Goal: Task Accomplishment & Management: Manage account settings

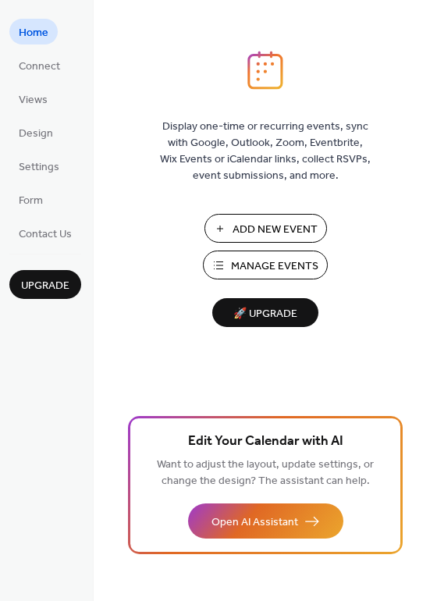
click at [253, 267] on span "Manage Events" at bounding box center [274, 266] width 87 height 16
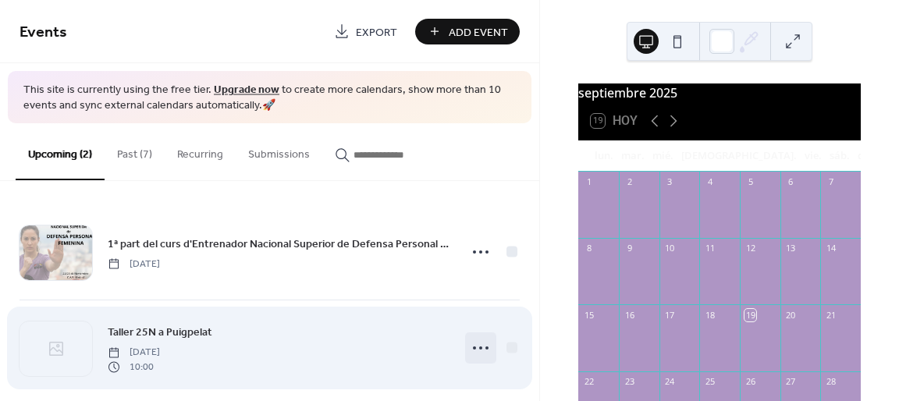
click at [472, 347] on icon at bounding box center [480, 348] width 25 height 25
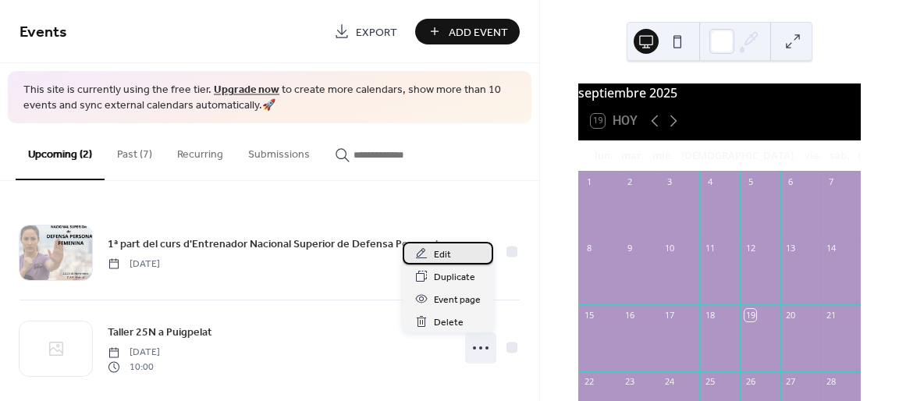
click at [454, 255] on div "Edit" at bounding box center [448, 253] width 91 height 23
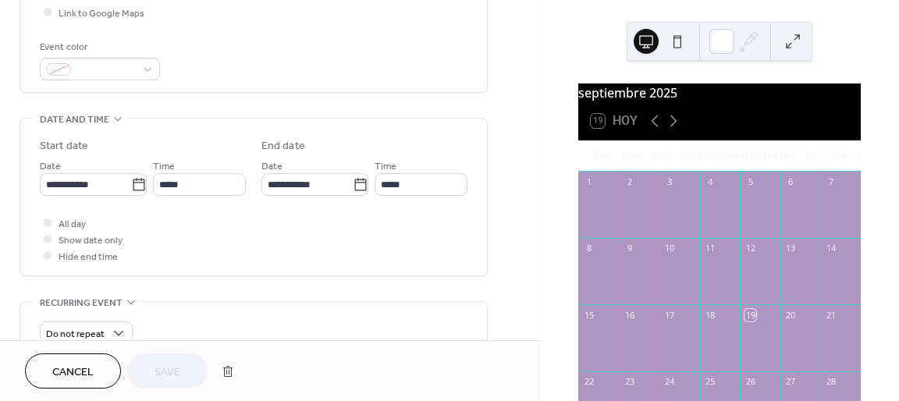
scroll to position [546, 0]
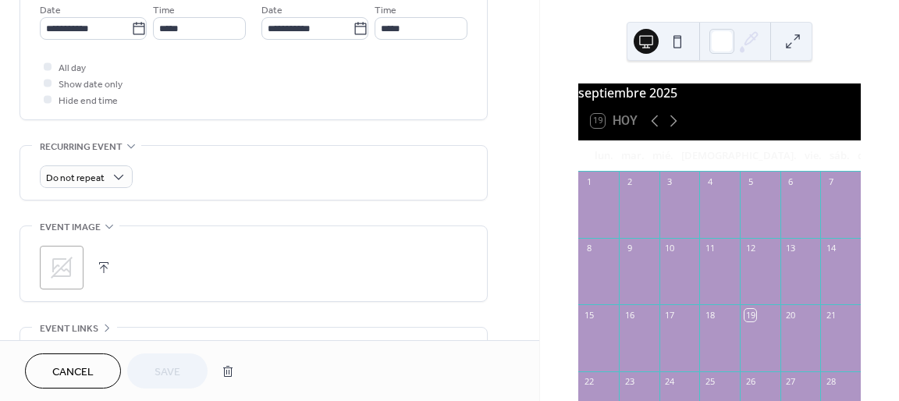
click at [58, 268] on icon at bounding box center [61, 267] width 25 height 25
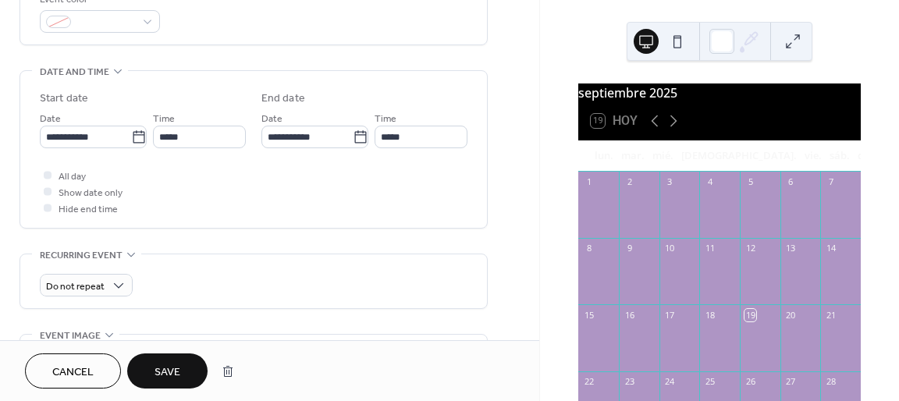
scroll to position [468, 0]
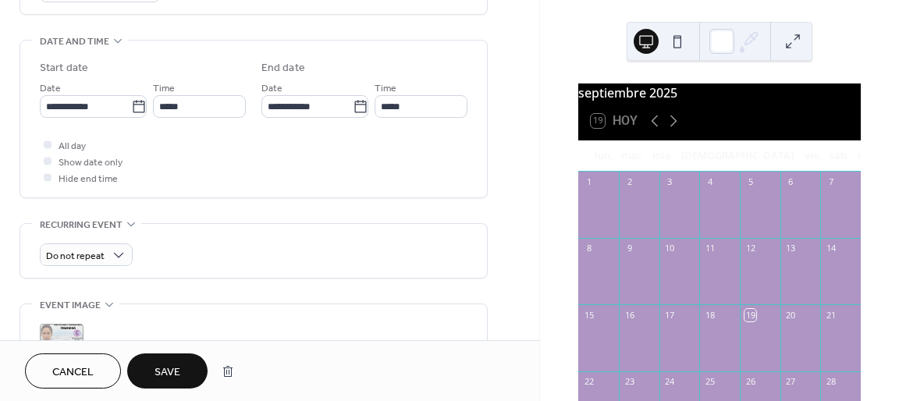
click at [166, 366] on span "Save" at bounding box center [168, 372] width 26 height 16
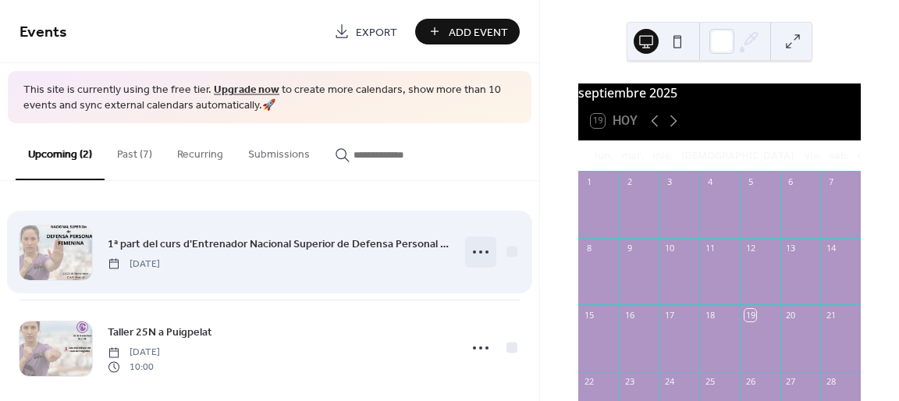
click at [483, 260] on icon at bounding box center [480, 252] width 25 height 25
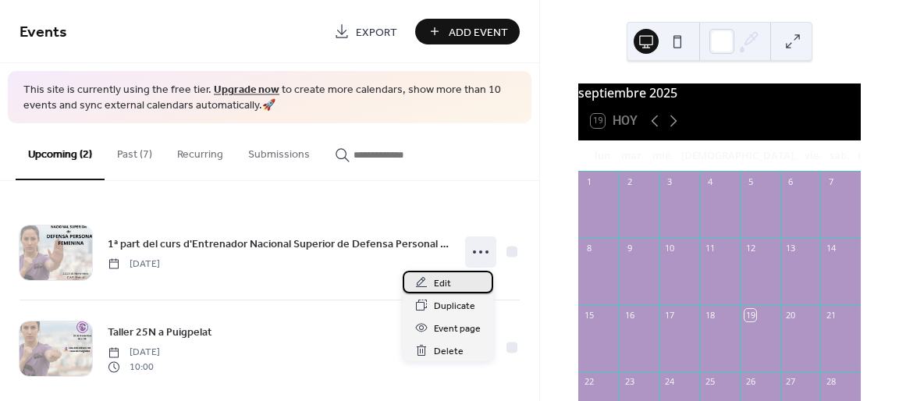
click at [468, 285] on div "Edit" at bounding box center [448, 282] width 91 height 23
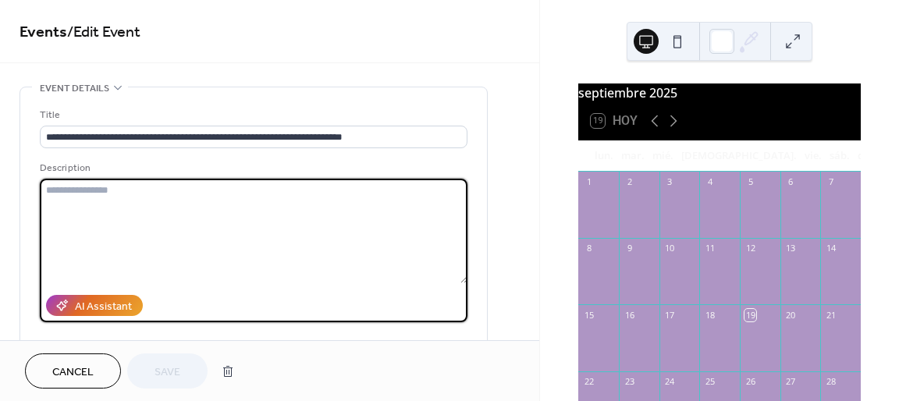
click at [244, 215] on textarea at bounding box center [254, 231] width 428 height 105
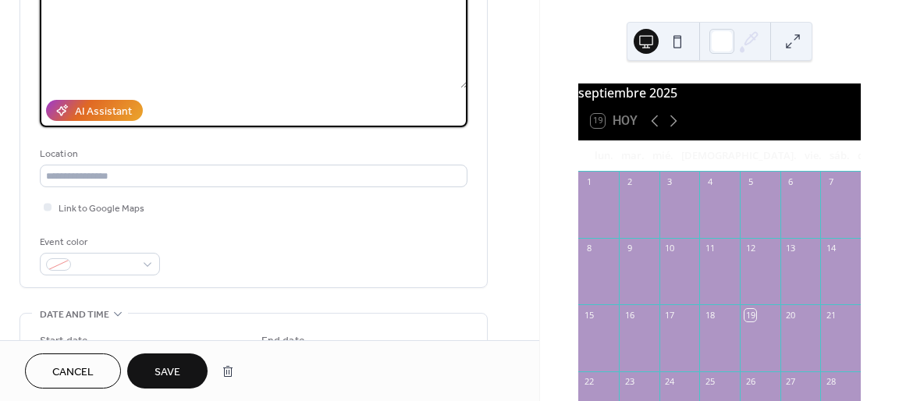
scroll to position [234, 0]
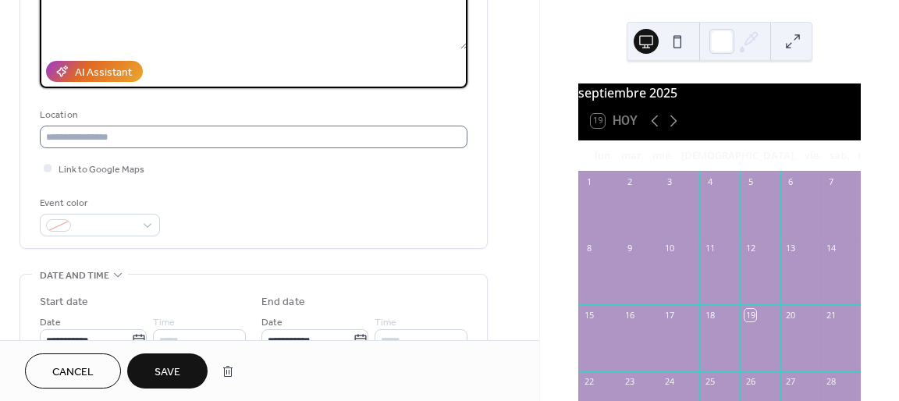
type textarea "**********"
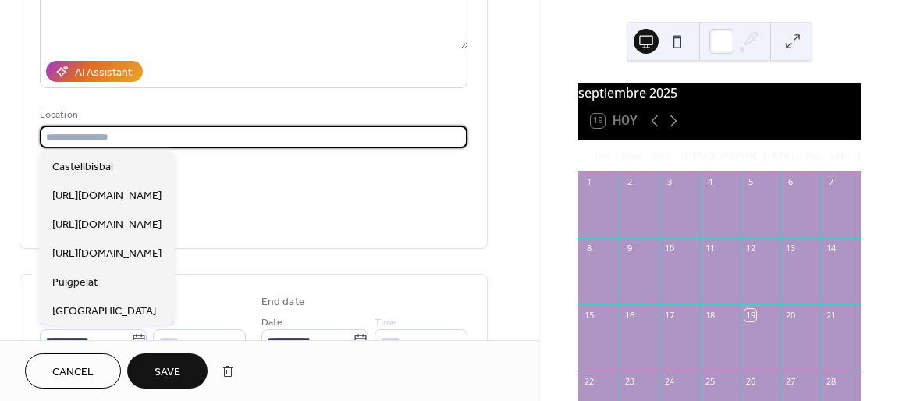
click at [222, 139] on input "text" at bounding box center [254, 137] width 428 height 23
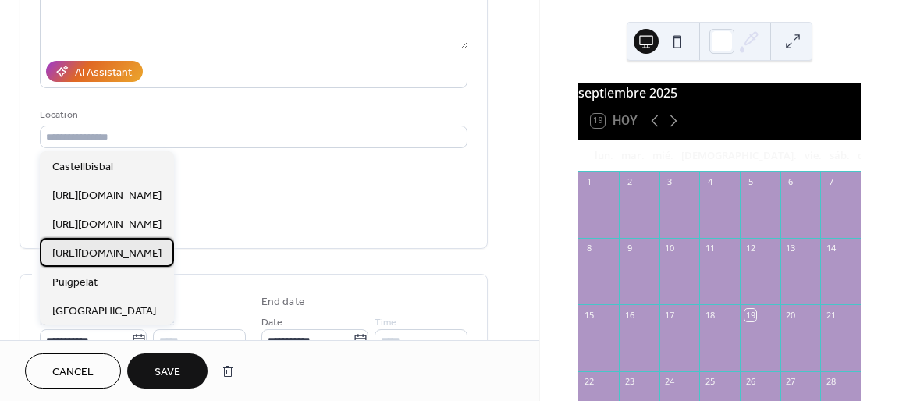
click at [162, 258] on span "https://www.google.es/maps/place/Complejo+Deportivo+del+eje+de+Nav%C3%A0s/@41.9…" at bounding box center [106, 254] width 109 height 16
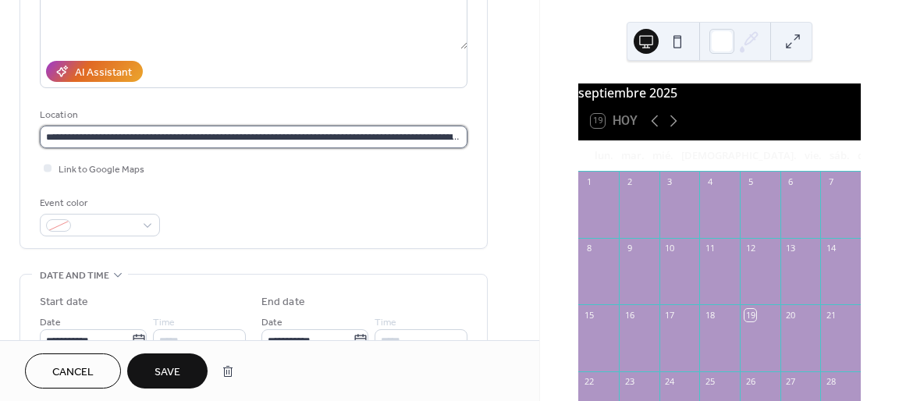
click at [230, 136] on input "**********" at bounding box center [254, 137] width 428 height 23
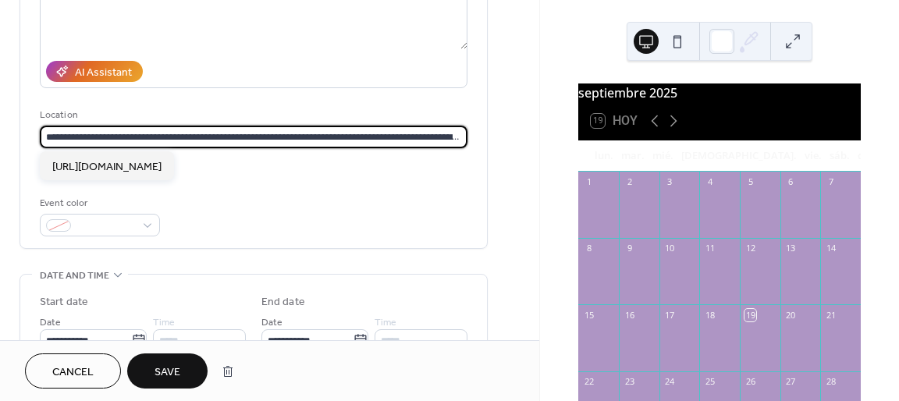
click at [230, 136] on input "**********" at bounding box center [254, 137] width 428 height 23
click at [313, 137] on input "**********" at bounding box center [254, 137] width 428 height 23
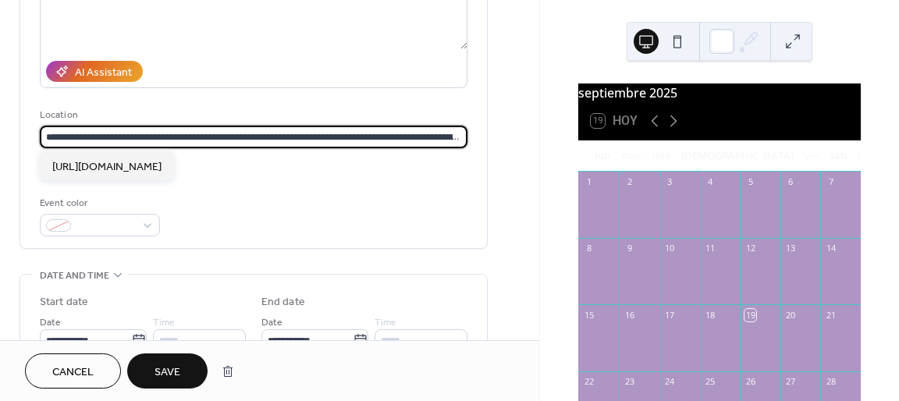
click at [313, 137] on input "**********" at bounding box center [254, 137] width 428 height 23
paste input "text"
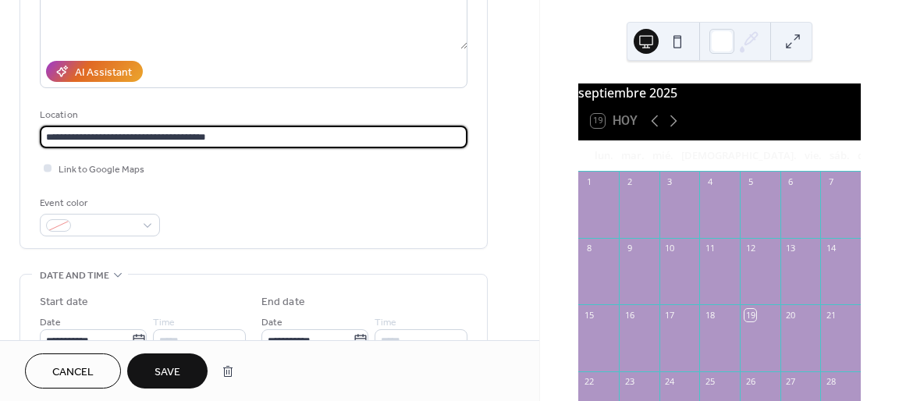
type input "**********"
click at [42, 168] on div at bounding box center [48, 168] width 16 height 16
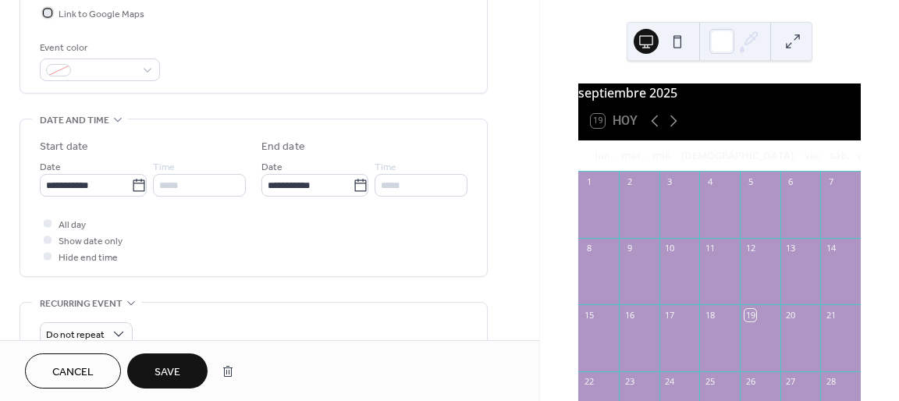
scroll to position [390, 0]
click at [82, 223] on span "All day" at bounding box center [72, 224] width 27 height 16
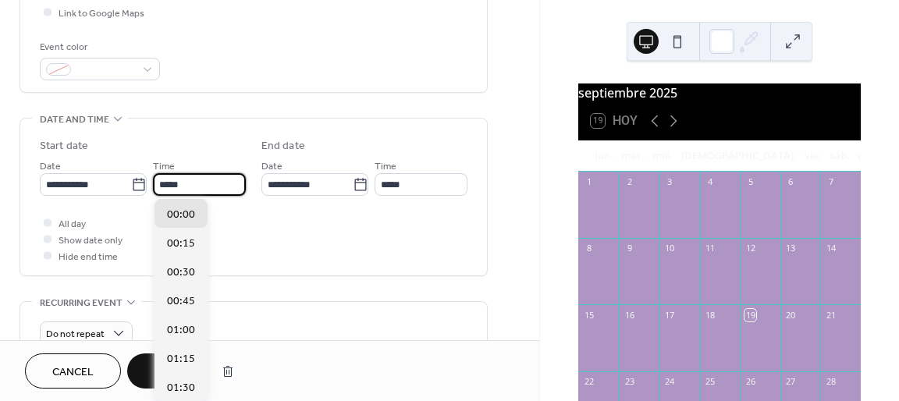
scroll to position [1, 0]
drag, startPoint x: 176, startPoint y: 186, endPoint x: 161, endPoint y: 186, distance: 14.8
click at [161, 186] on input "*****" at bounding box center [200, 184] width 91 height 23
type input "*****"
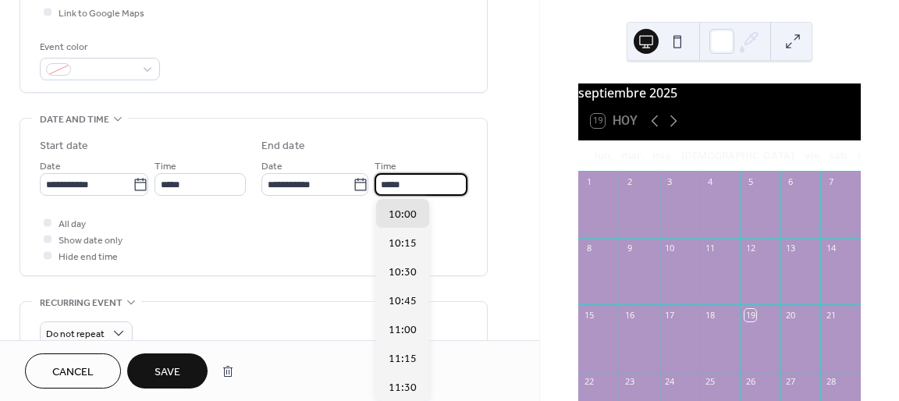
click at [405, 183] on input "*****" at bounding box center [421, 184] width 93 height 23
drag, startPoint x: 392, startPoint y: 182, endPoint x: 384, endPoint y: 180, distance: 8.0
click at [384, 180] on input "*****" at bounding box center [421, 184] width 93 height 23
type input "*****"
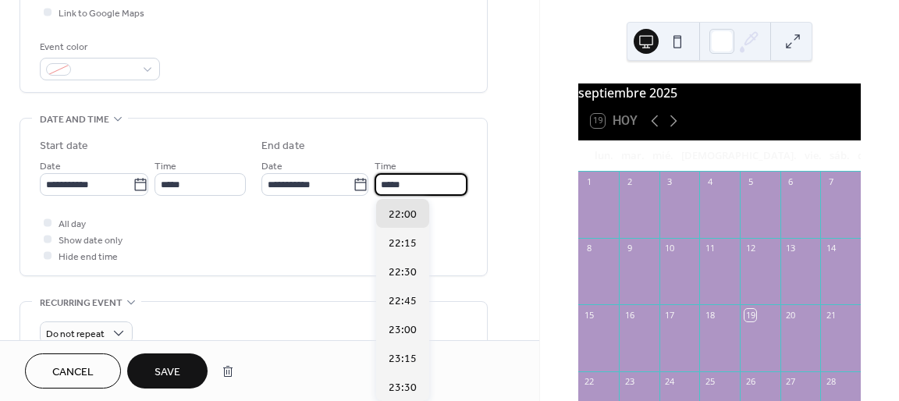
click at [279, 257] on div "All day Show date only Hide end time" at bounding box center [254, 239] width 428 height 49
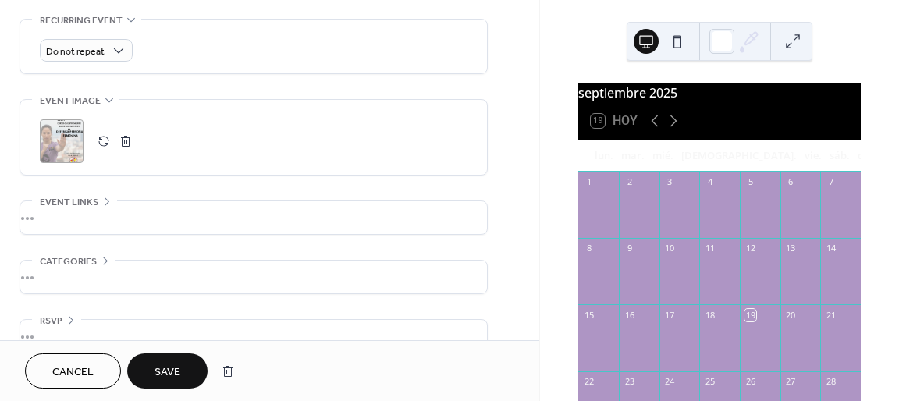
scroll to position [702, 0]
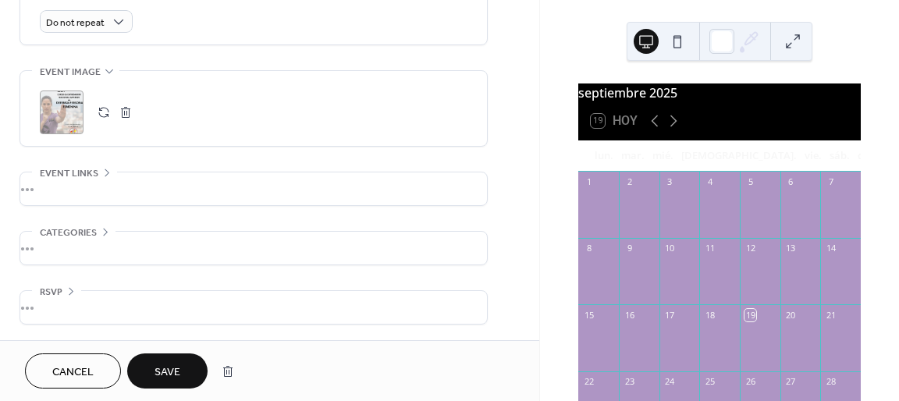
click at [165, 375] on span "Save" at bounding box center [168, 372] width 26 height 16
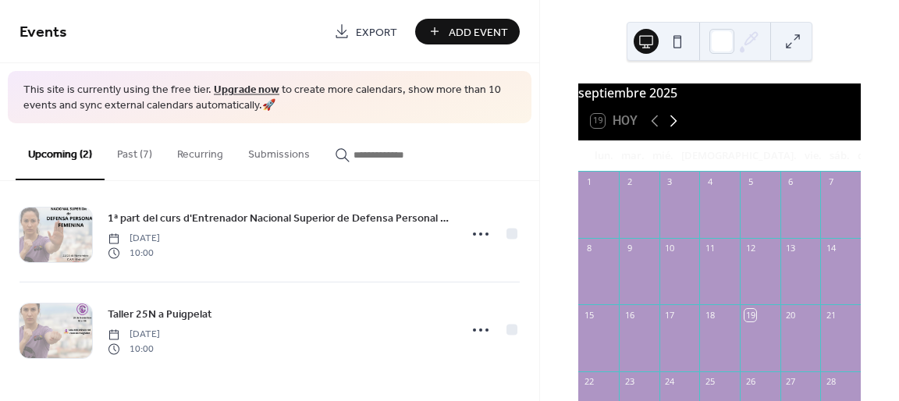
click at [673, 126] on icon at bounding box center [673, 121] width 19 height 19
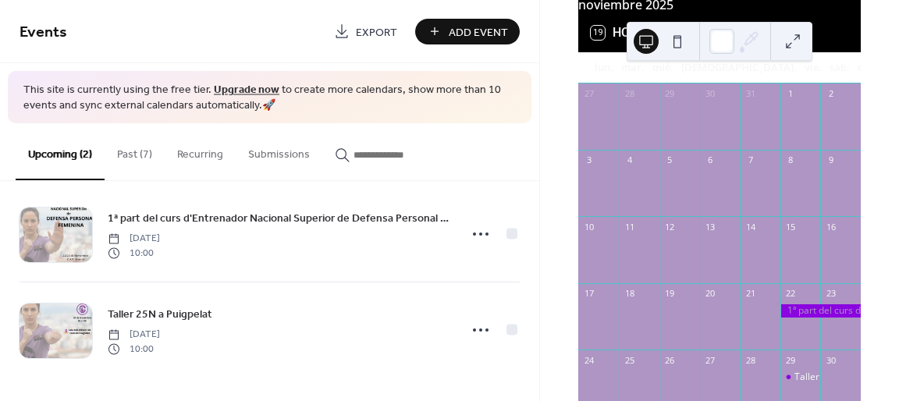
scroll to position [156, 0]
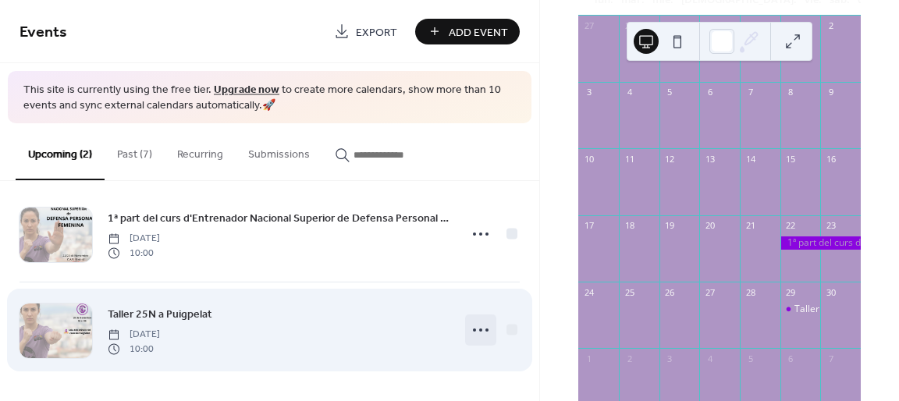
click at [474, 329] on icon at bounding box center [480, 330] width 25 height 25
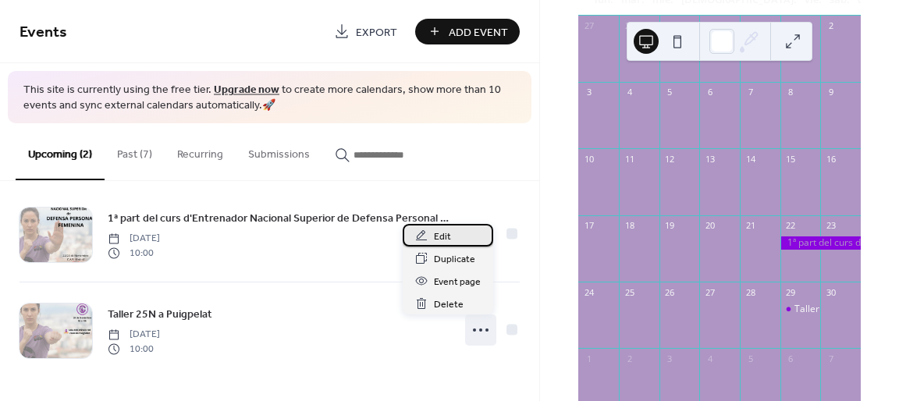
click at [457, 236] on div "Edit" at bounding box center [448, 235] width 91 height 23
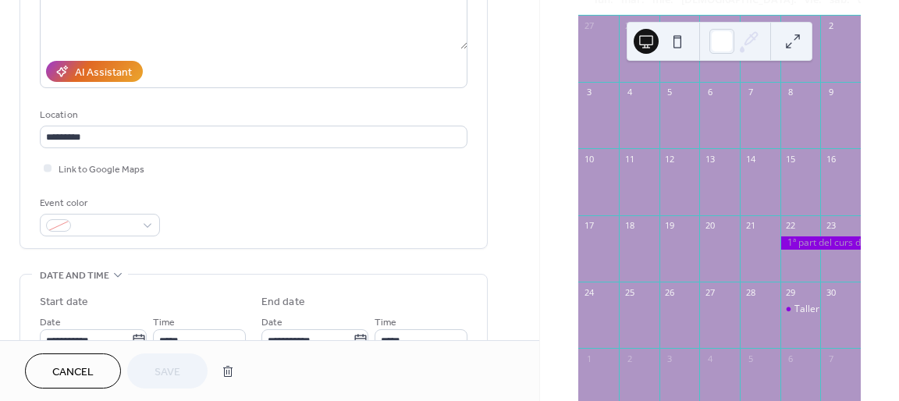
scroll to position [312, 0]
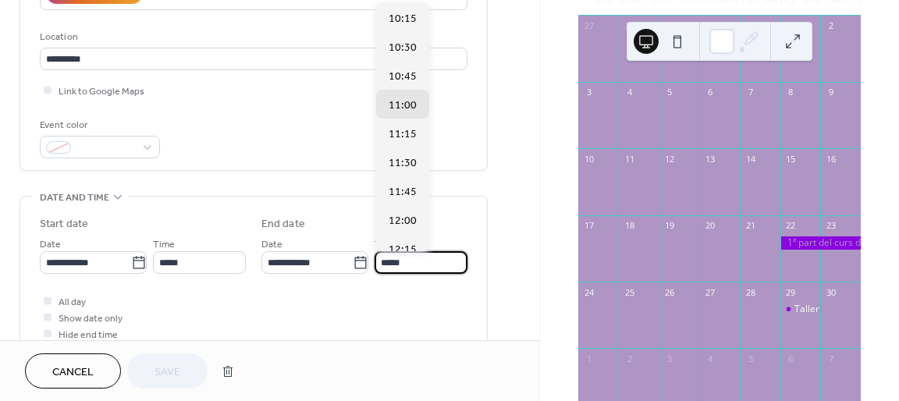
click at [391, 263] on input "*****" at bounding box center [421, 262] width 93 height 23
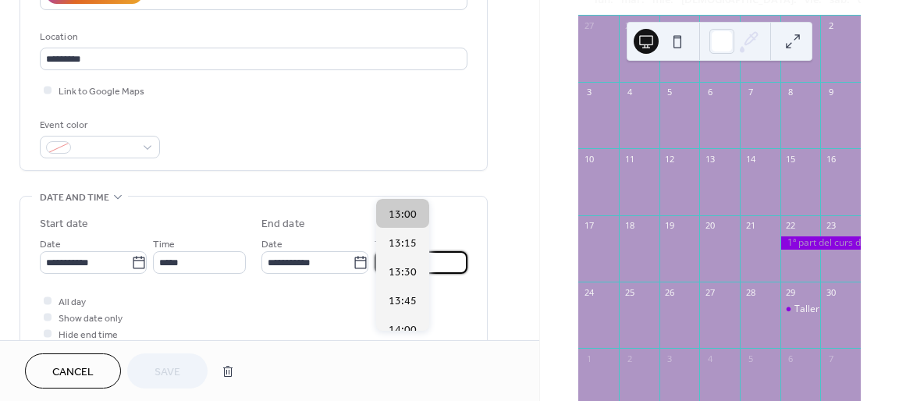
type input "*****"
click at [397, 215] on span "13:00" at bounding box center [403, 215] width 28 height 16
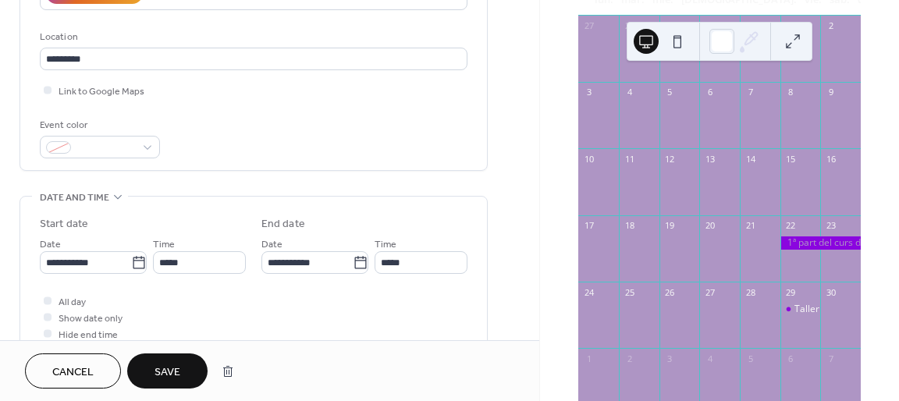
click at [164, 376] on span "Save" at bounding box center [168, 372] width 26 height 16
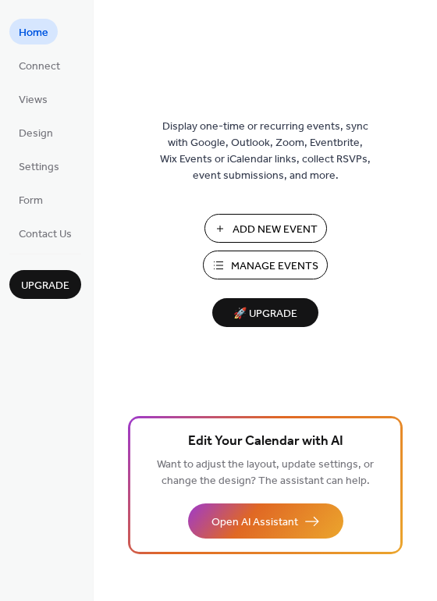
click at [259, 236] on span "Add New Event" at bounding box center [275, 230] width 85 height 16
click at [280, 263] on span "Manage Events" at bounding box center [274, 266] width 87 height 16
click at [41, 66] on span "Connect" at bounding box center [39, 67] width 41 height 16
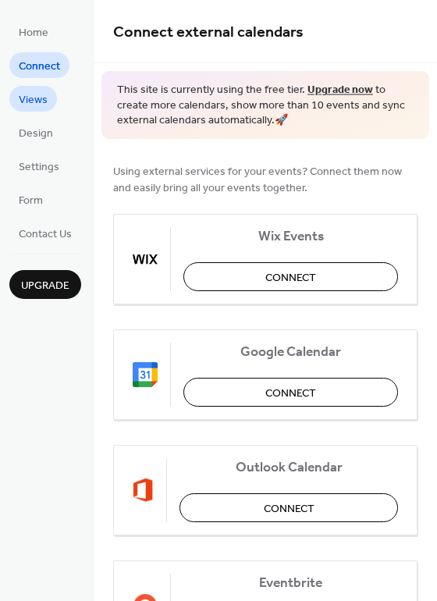
click at [45, 105] on span "Views" at bounding box center [33, 100] width 29 height 16
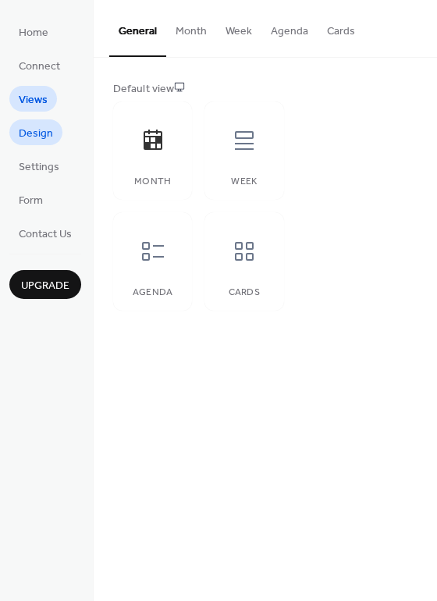
click at [44, 140] on span "Design" at bounding box center [36, 134] width 34 height 16
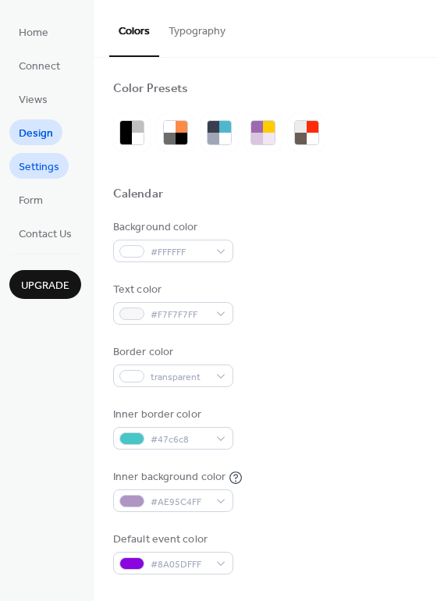
click at [44, 166] on span "Settings" at bounding box center [39, 167] width 41 height 16
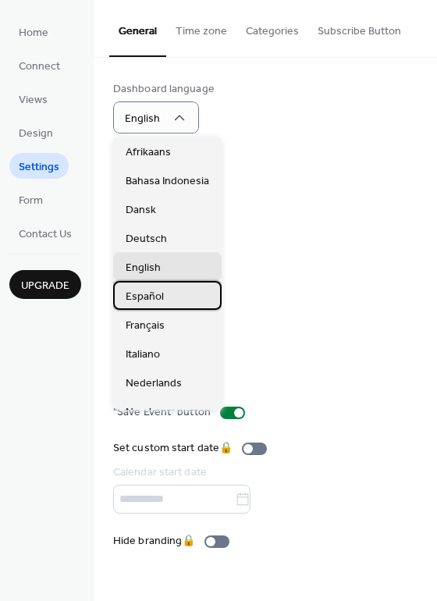
click at [169, 299] on div "Español" at bounding box center [167, 295] width 108 height 29
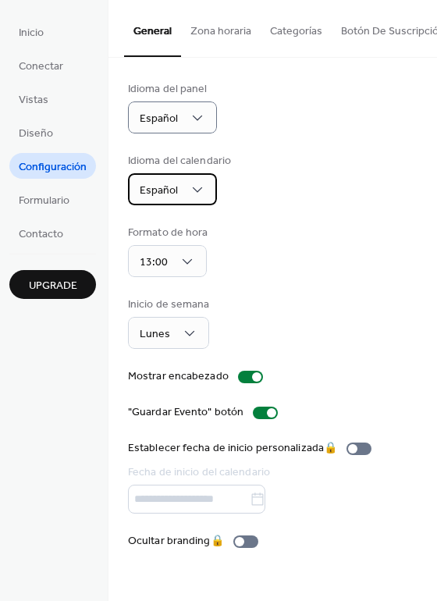
click at [192, 179] on div "Español" at bounding box center [172, 189] width 89 height 32
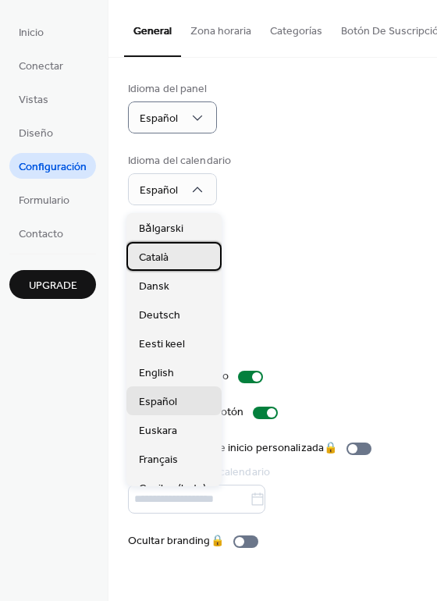
click at [179, 254] on div "Català" at bounding box center [173, 256] width 95 height 29
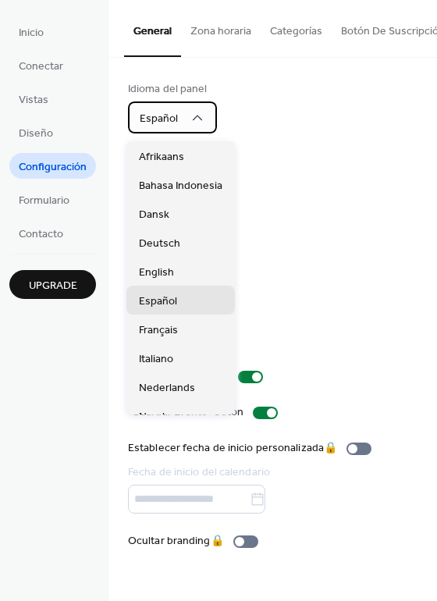
click at [170, 126] on span "Español" at bounding box center [159, 118] width 38 height 21
click at [357, 162] on div "Idioma del calendario Català" at bounding box center [273, 179] width 290 height 52
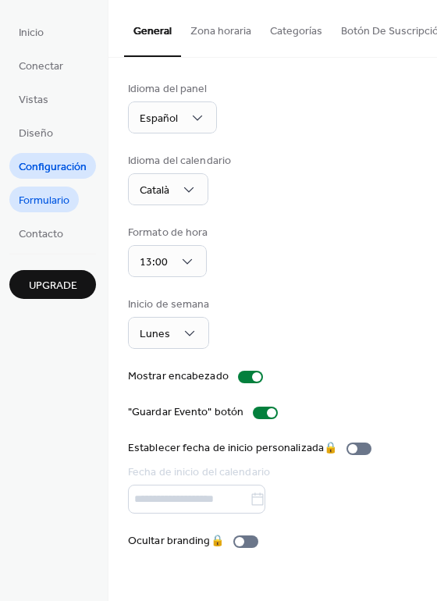
click at [70, 203] on link "Formulario" at bounding box center [43, 200] width 69 height 26
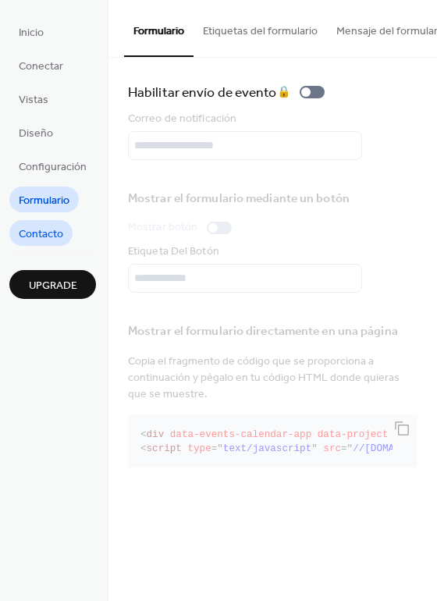
click at [56, 230] on span "Contacto" at bounding box center [41, 234] width 44 height 16
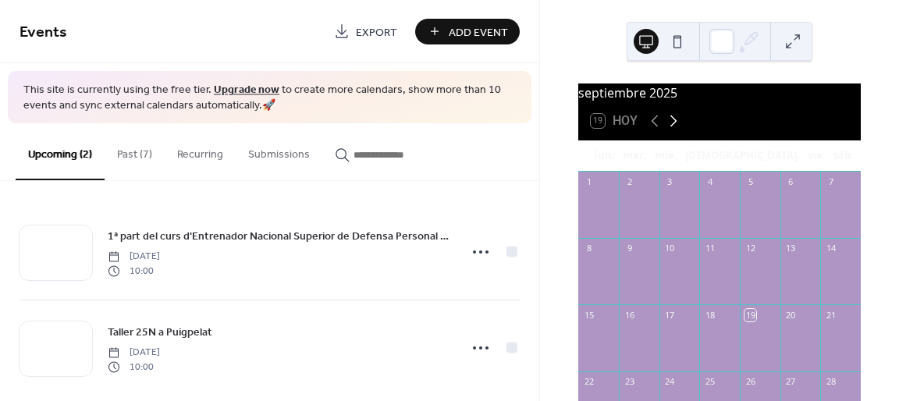
click at [676, 127] on icon at bounding box center [673, 121] width 19 height 19
click at [675, 127] on icon at bounding box center [673, 121] width 19 height 19
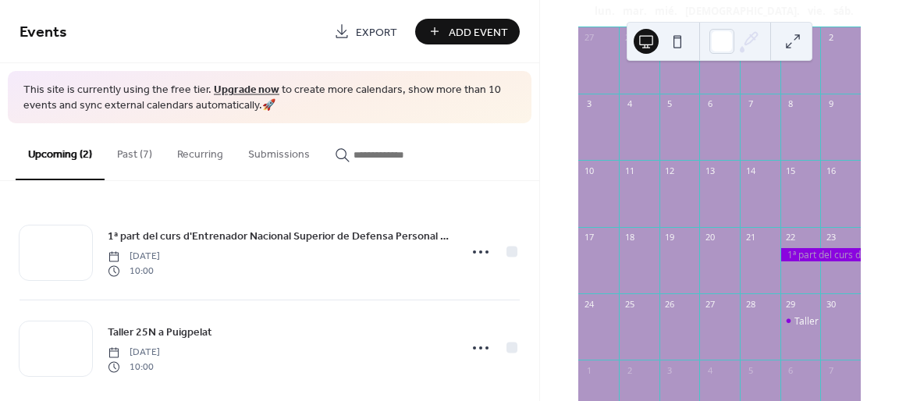
scroll to position [156, 0]
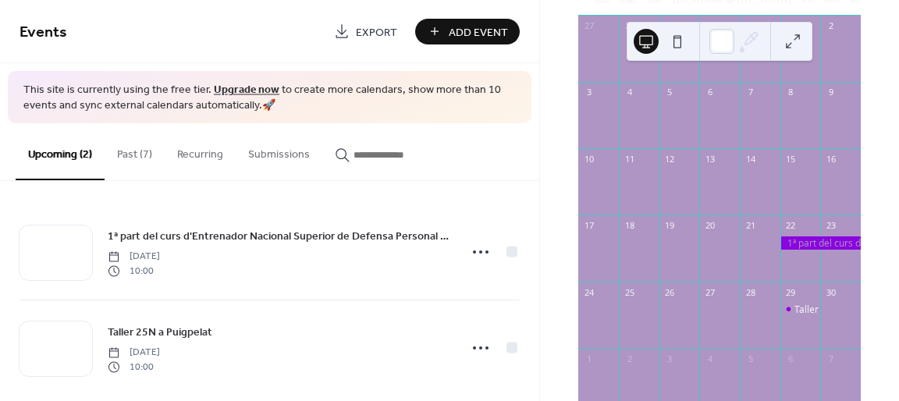
click at [133, 153] on button "Past (7)" at bounding box center [135, 150] width 60 height 55
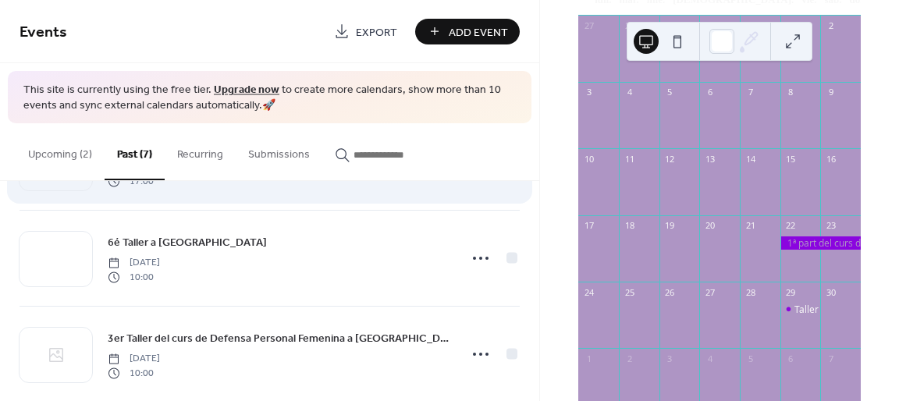
scroll to position [156, 0]
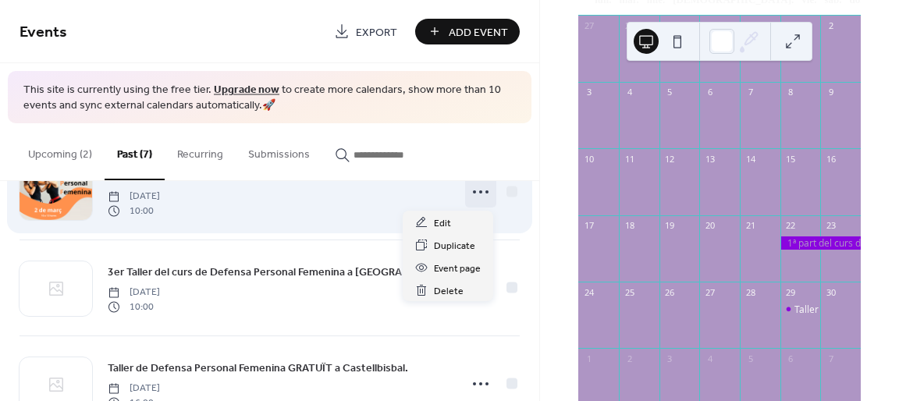
click at [485, 194] on circle at bounding box center [486, 191] width 3 height 3
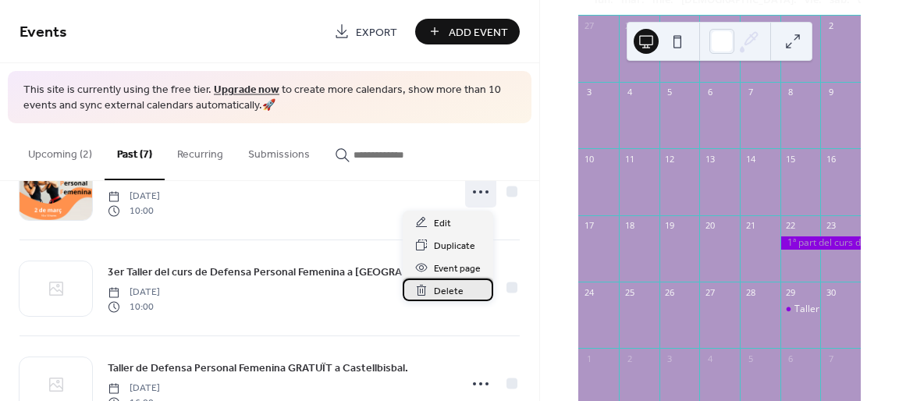
click at [471, 291] on div "Delete" at bounding box center [448, 290] width 91 height 23
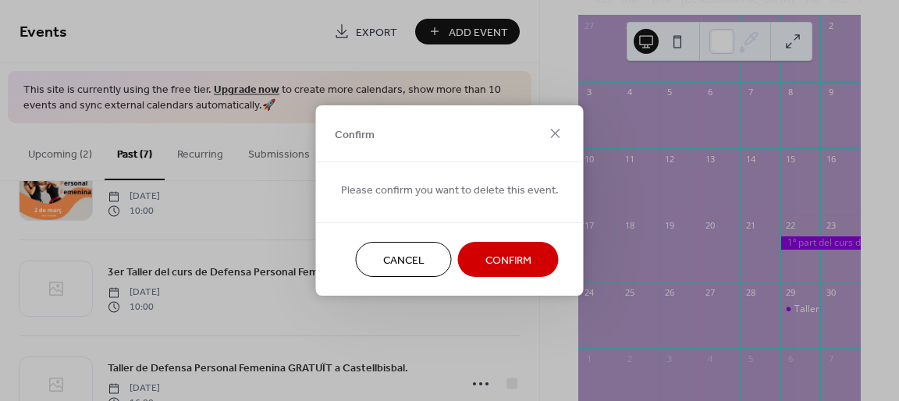
click at [489, 265] on span "Confirm" at bounding box center [508, 261] width 46 height 16
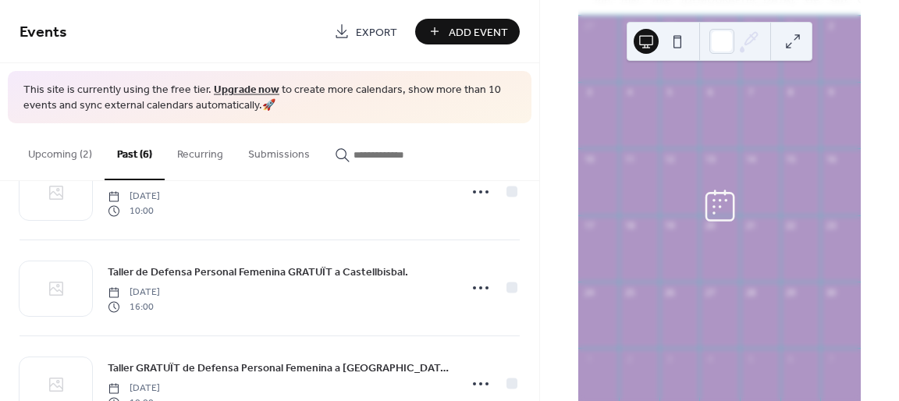
scroll to position [60, 0]
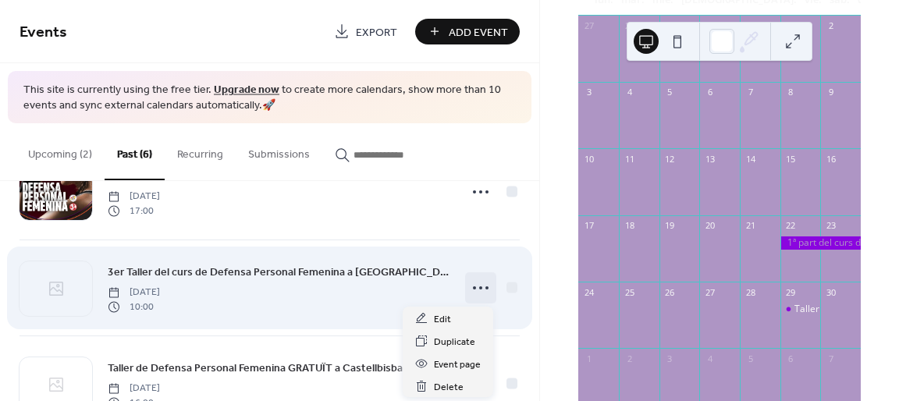
click at [478, 291] on icon at bounding box center [480, 287] width 25 height 25
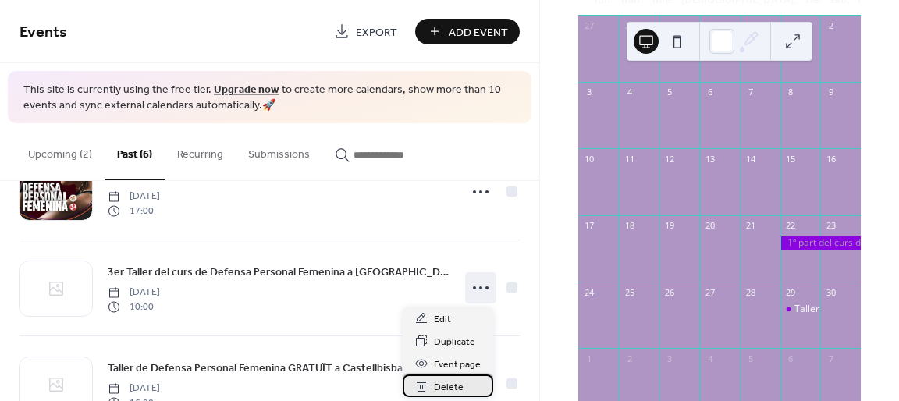
click at [454, 382] on span "Delete" at bounding box center [449, 387] width 30 height 16
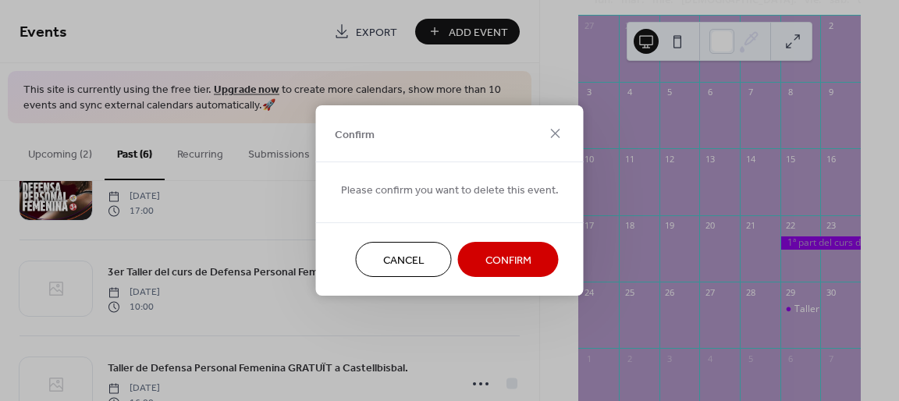
click at [489, 261] on span "Confirm" at bounding box center [508, 261] width 46 height 16
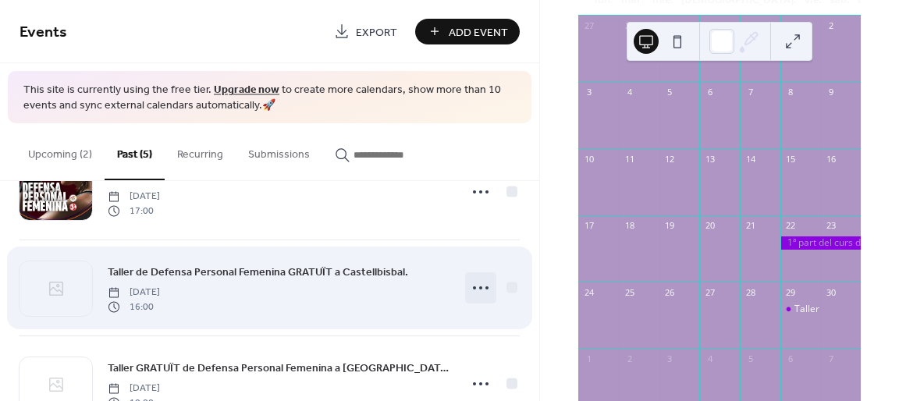
click at [478, 294] on icon at bounding box center [480, 287] width 25 height 25
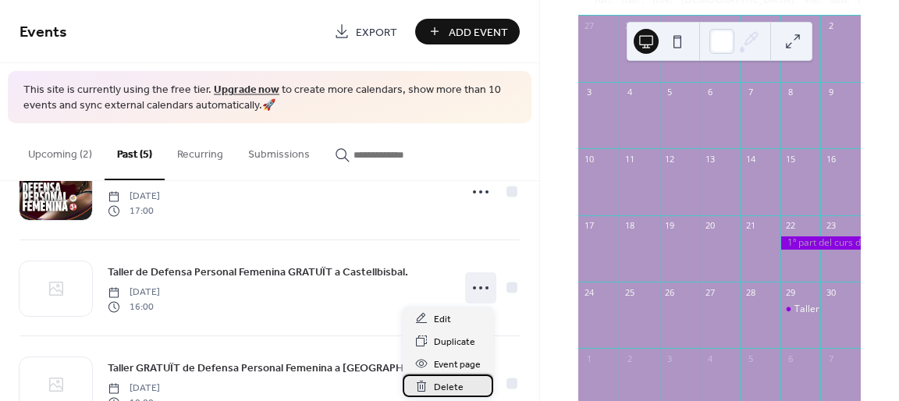
click at [460, 383] on span "Delete" at bounding box center [449, 387] width 30 height 16
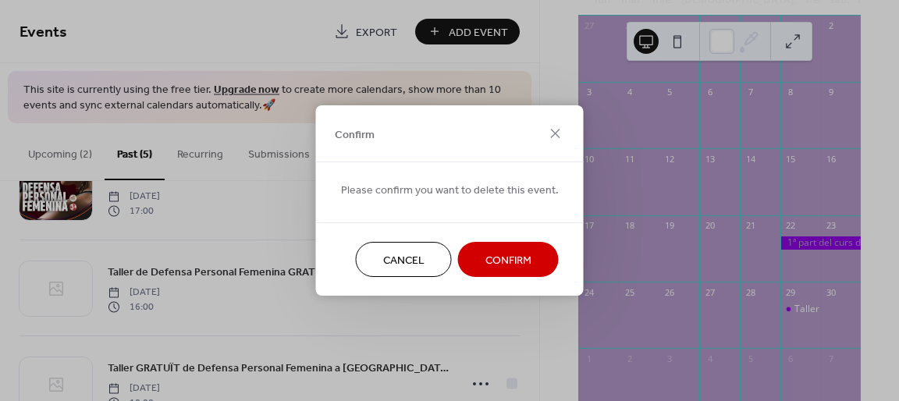
click at [492, 265] on span "Confirm" at bounding box center [508, 261] width 46 height 16
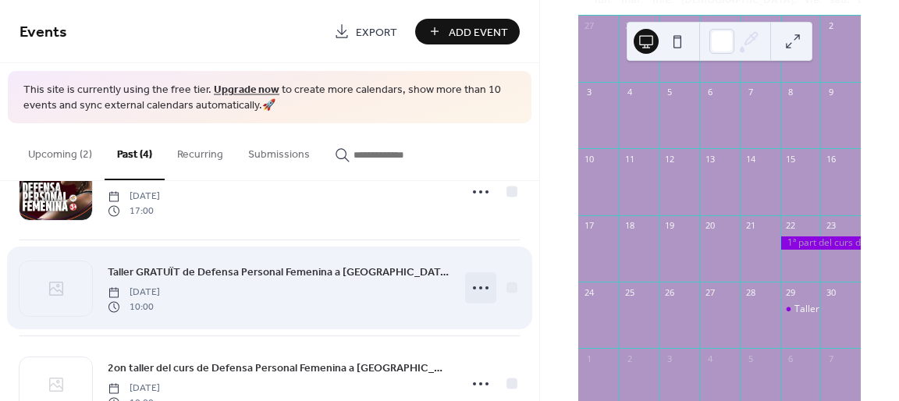
click at [481, 290] on icon at bounding box center [480, 287] width 25 height 25
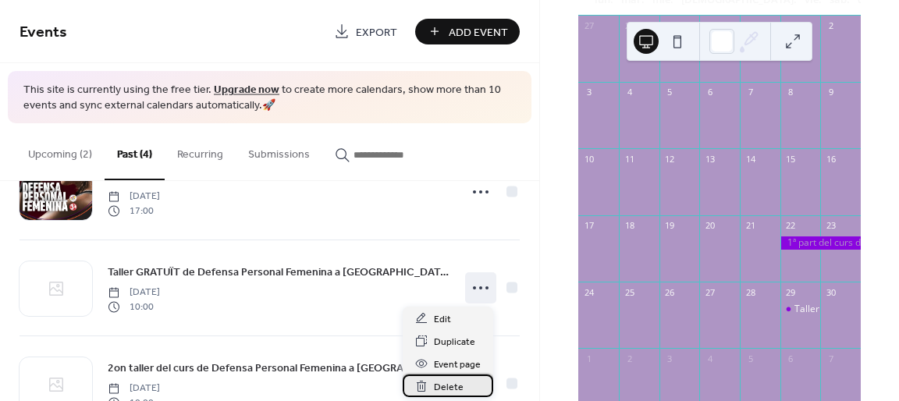
click at [457, 390] on span "Delete" at bounding box center [449, 387] width 30 height 16
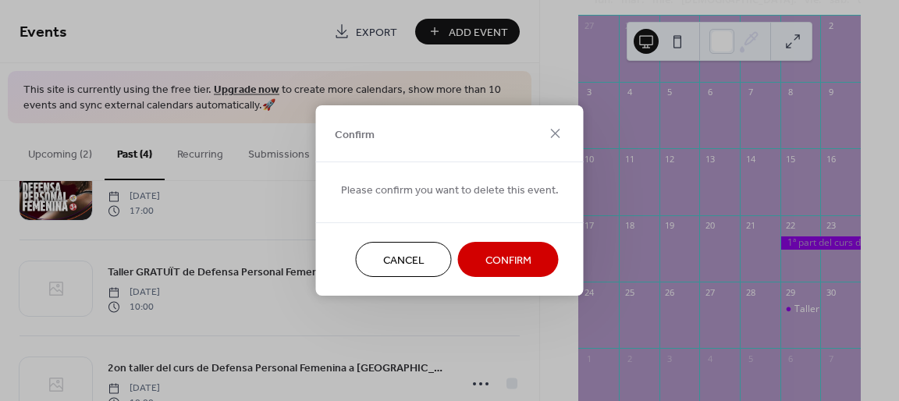
click at [492, 265] on span "Confirm" at bounding box center [508, 261] width 46 height 16
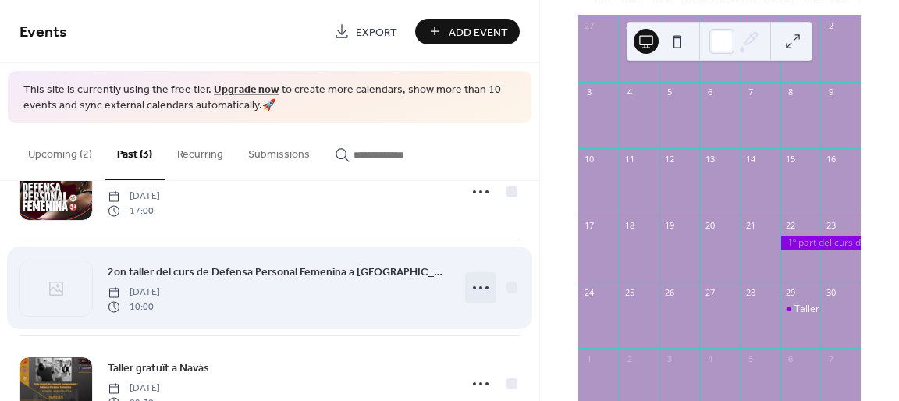
click at [478, 293] on icon at bounding box center [480, 287] width 25 height 25
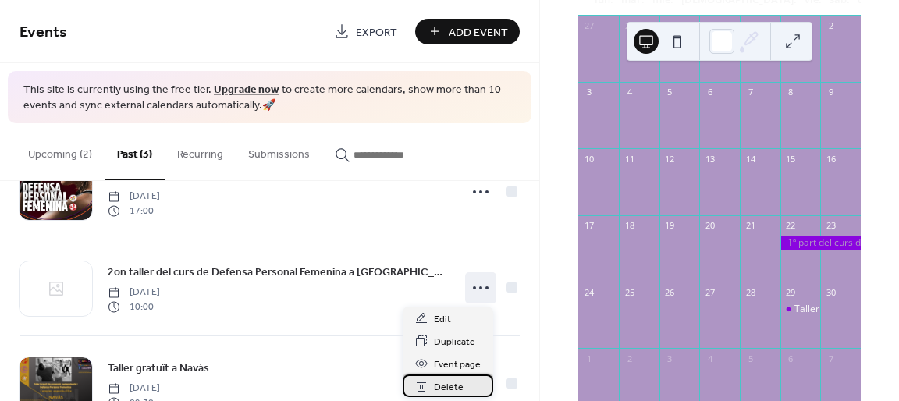
click at [458, 382] on span "Delete" at bounding box center [449, 387] width 30 height 16
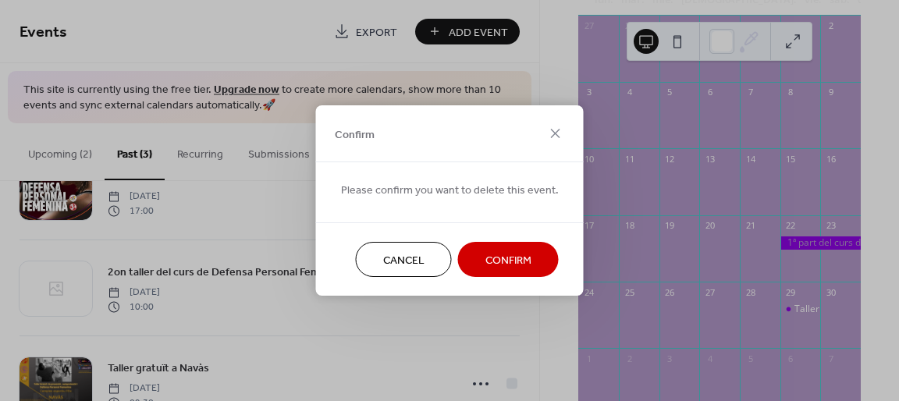
click at [489, 244] on button "Confirm" at bounding box center [508, 259] width 101 height 35
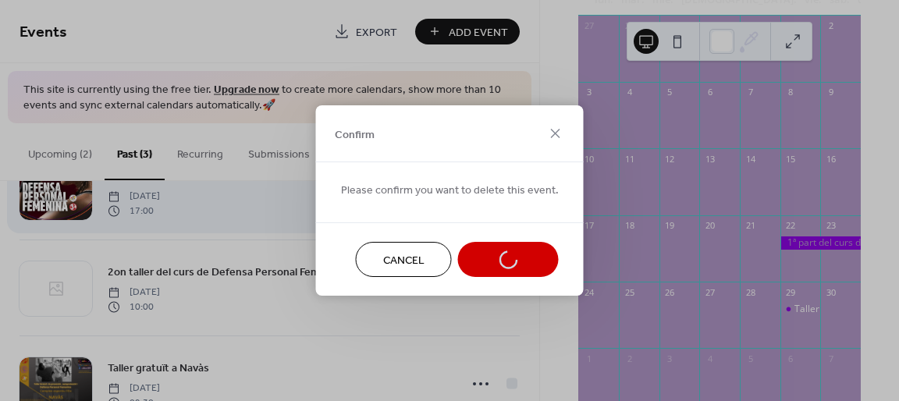
scroll to position [18, 0]
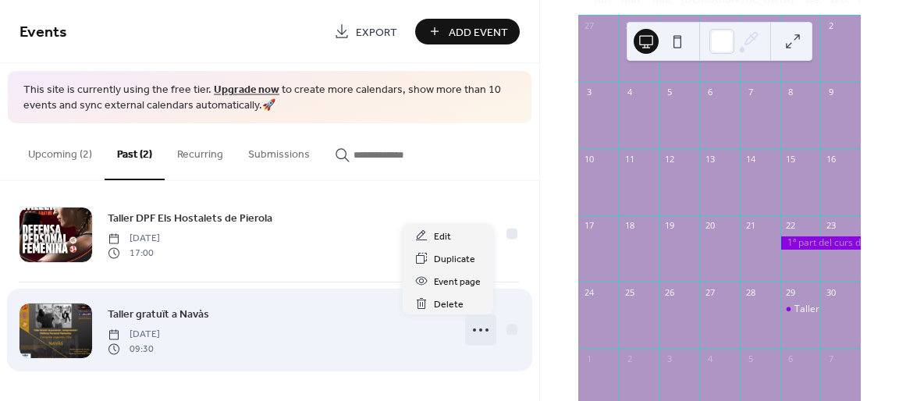
click at [475, 329] on icon at bounding box center [480, 330] width 25 height 25
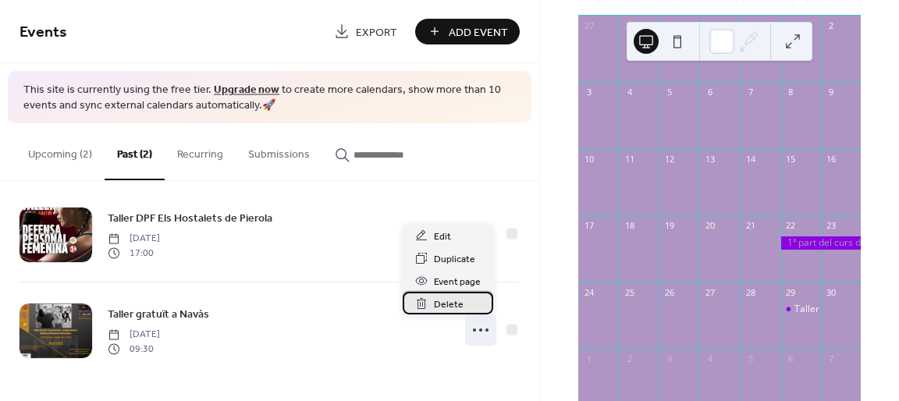
click at [453, 305] on span "Delete" at bounding box center [449, 305] width 30 height 16
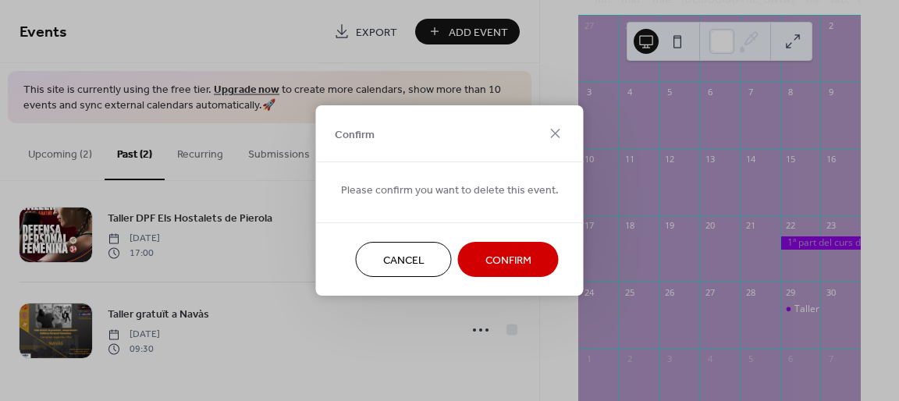
click at [487, 257] on span "Confirm" at bounding box center [508, 261] width 46 height 16
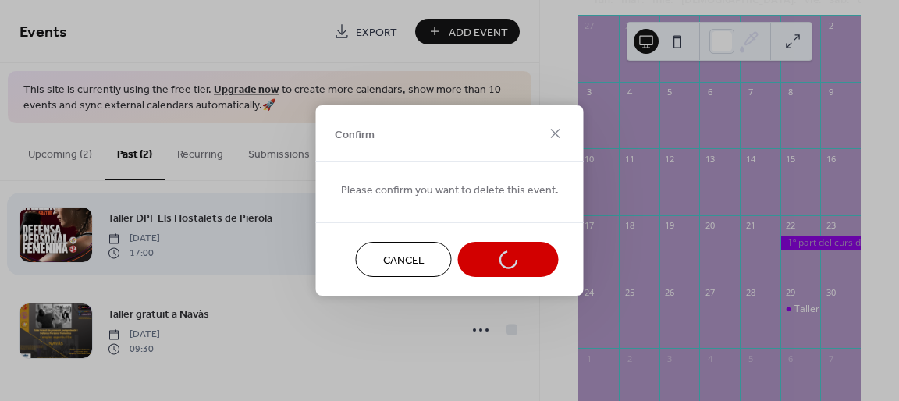
scroll to position [0, 0]
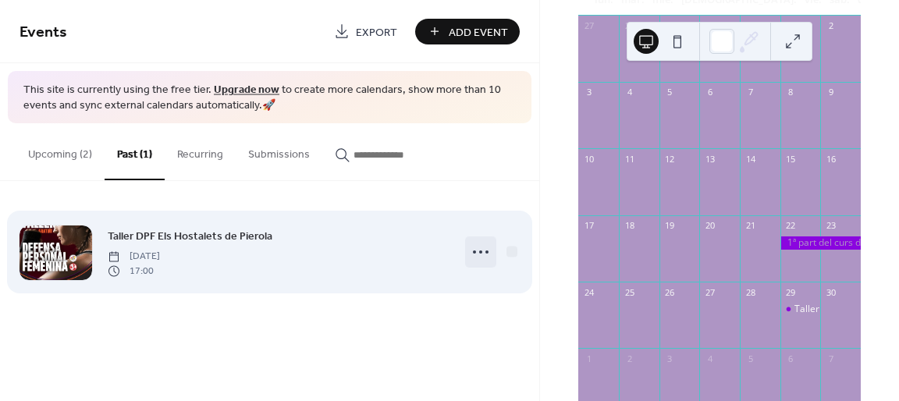
click at [478, 254] on icon at bounding box center [480, 252] width 25 height 25
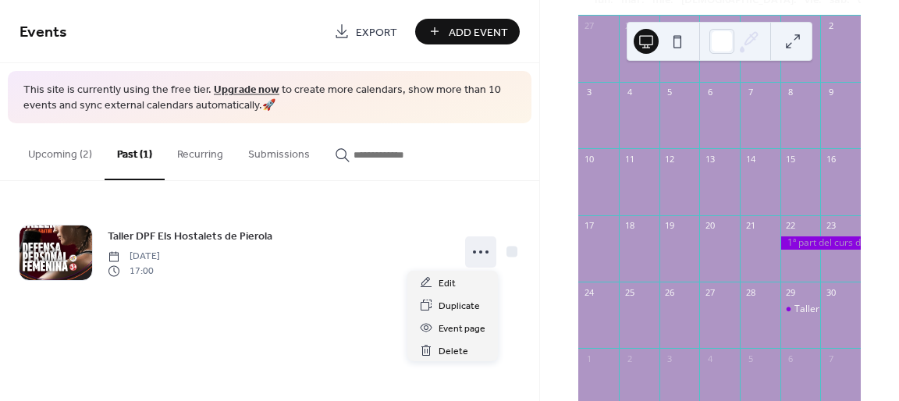
click at [315, 353] on div "Events Export Add Event This site is currently using the free tier. Upgrade now…" at bounding box center [269, 200] width 539 height 401
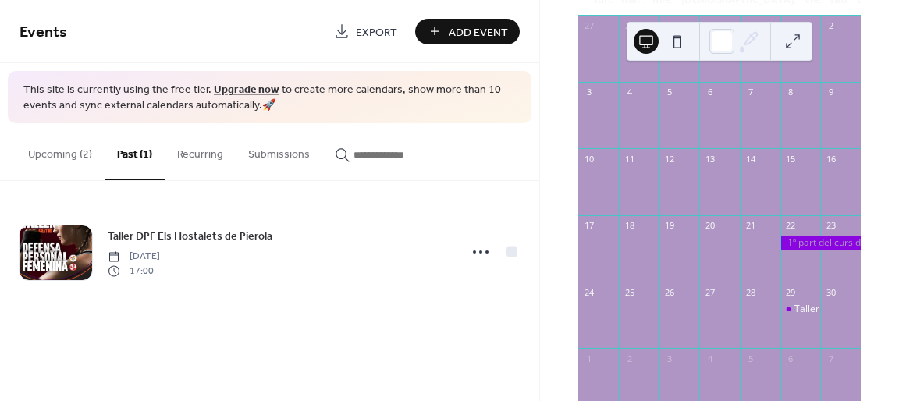
click at [73, 158] on button "Upcoming (2)" at bounding box center [60, 150] width 89 height 55
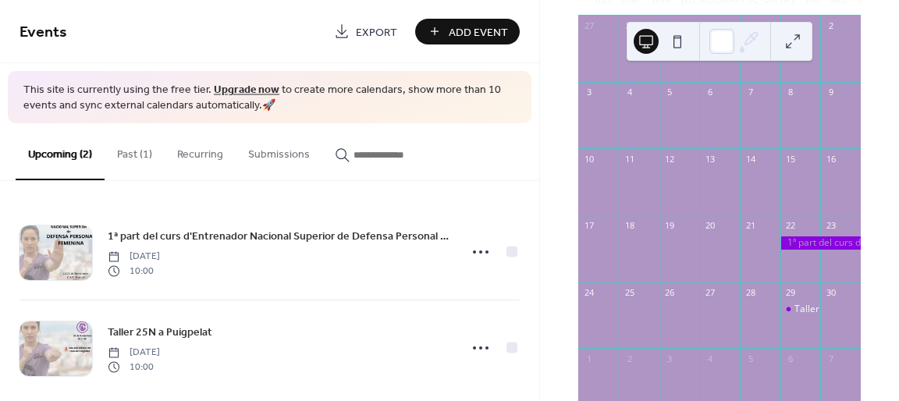
click at [510, 171] on div "Upcoming (2) Past (1) Recurring Submissions" at bounding box center [269, 152] width 539 height 58
